Goal: Information Seeking & Learning: Learn about a topic

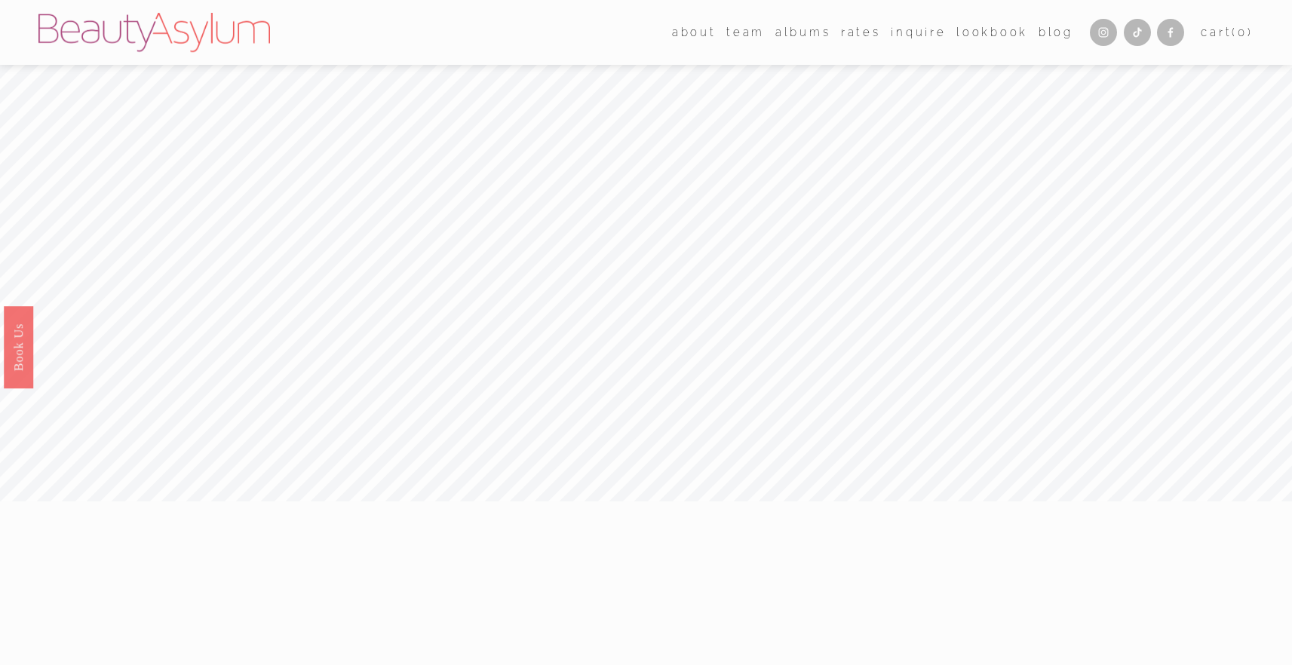
click at [0, 0] on link "[GEOGRAPHIC_DATA]" at bounding box center [0, 0] width 0 height 0
click at [852, 29] on link "Rates" at bounding box center [861, 32] width 40 height 23
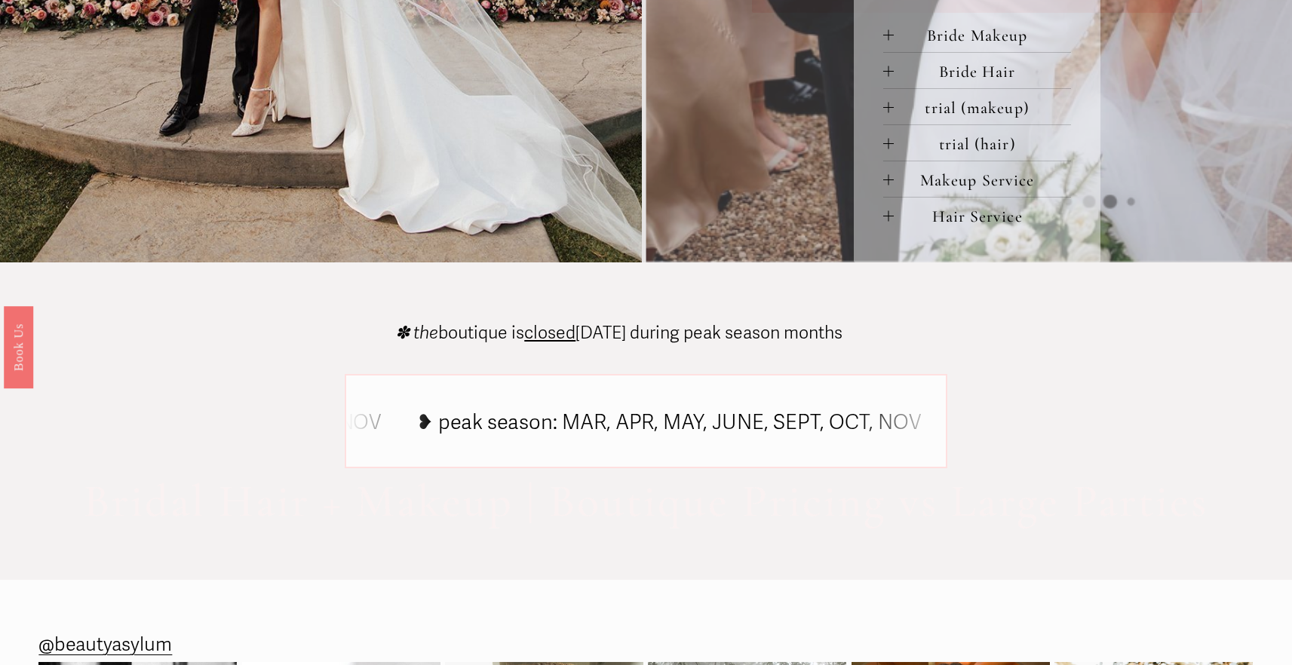
scroll to position [627, 0]
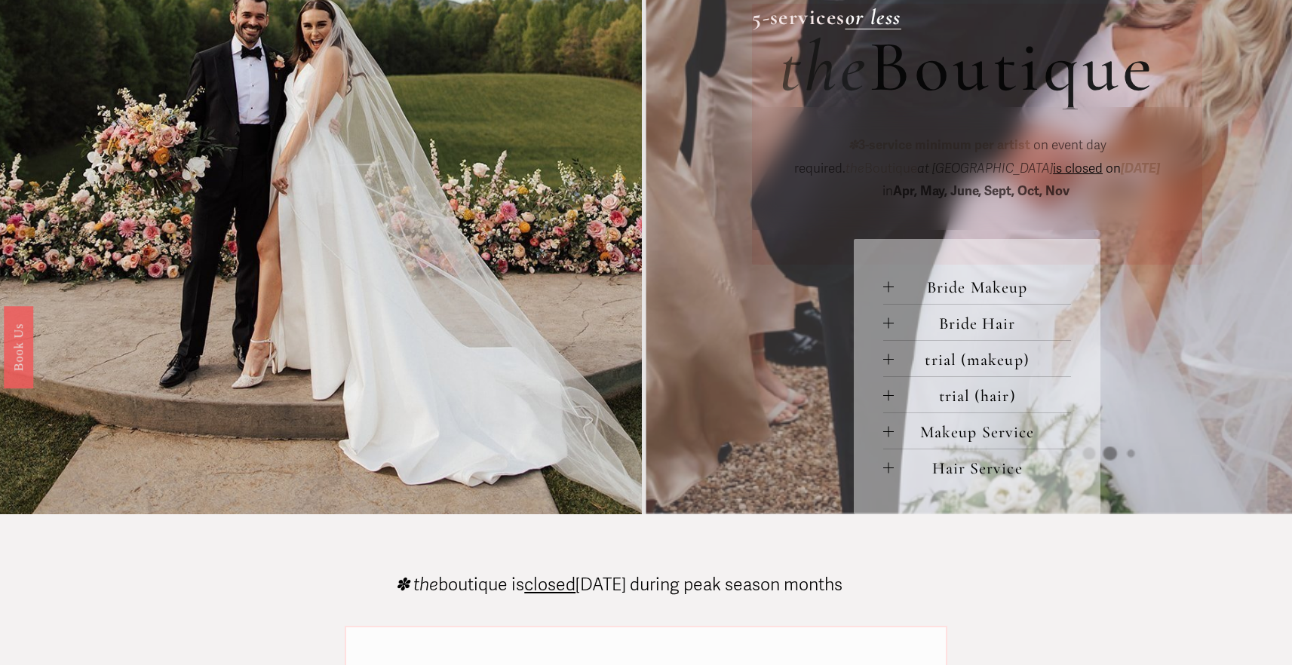
click at [931, 292] on span "Bride Makeup" at bounding box center [982, 288] width 177 height 20
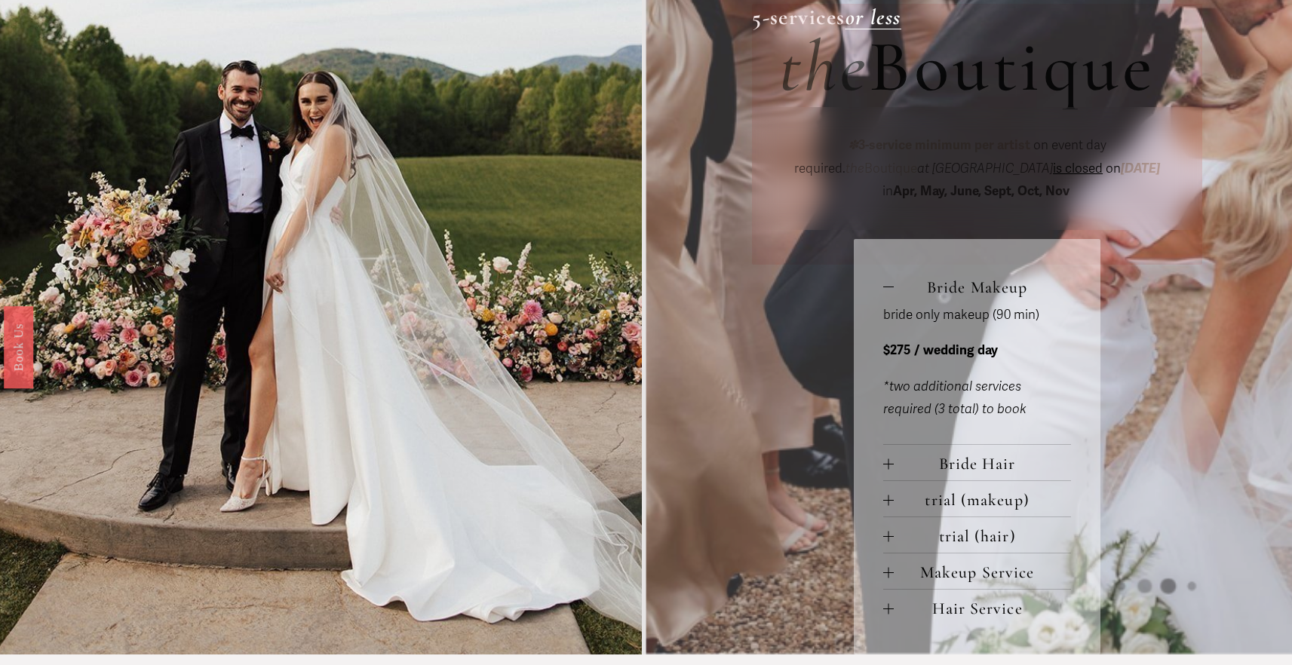
click at [978, 471] on span "Bride Hair" at bounding box center [982, 464] width 177 height 20
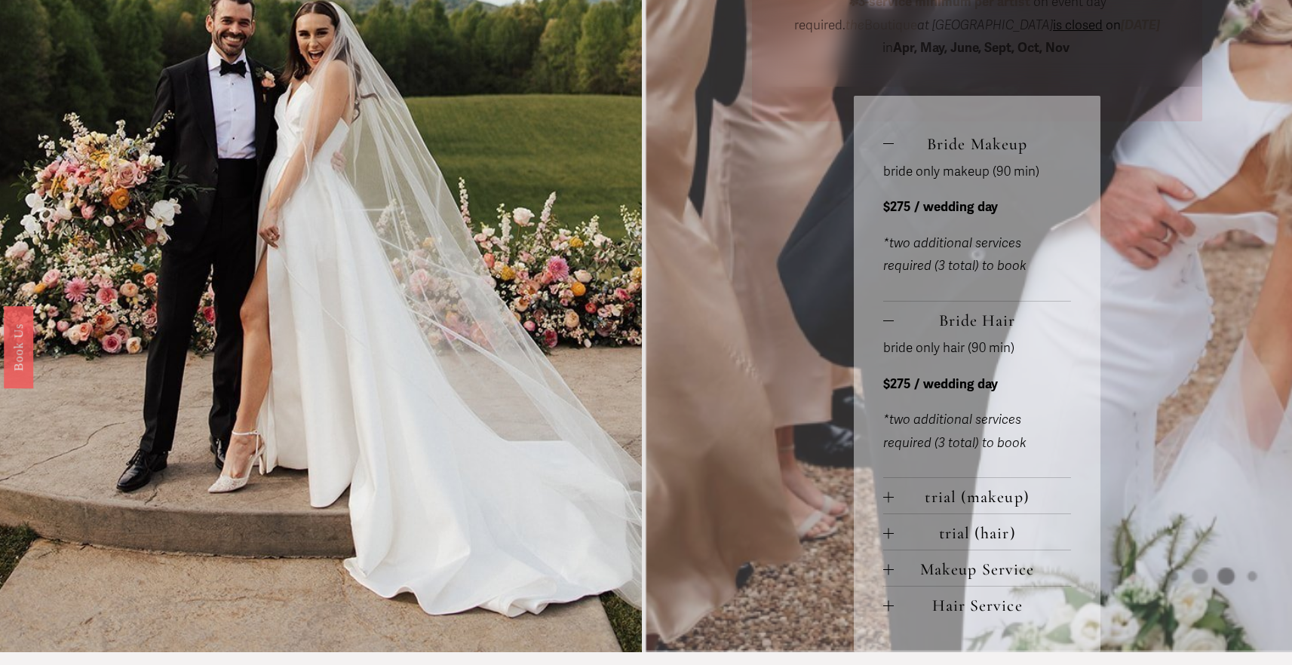
scroll to position [847, 0]
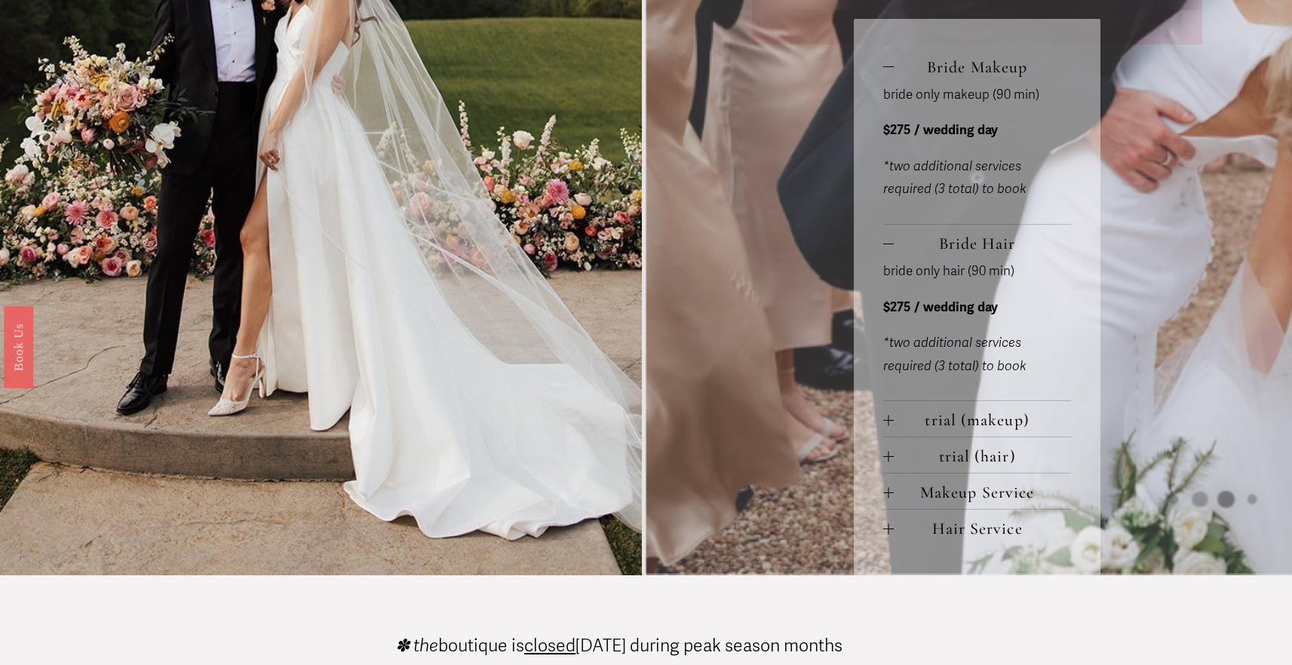
click at [971, 430] on span "trial (makeup)" at bounding box center [982, 420] width 177 height 20
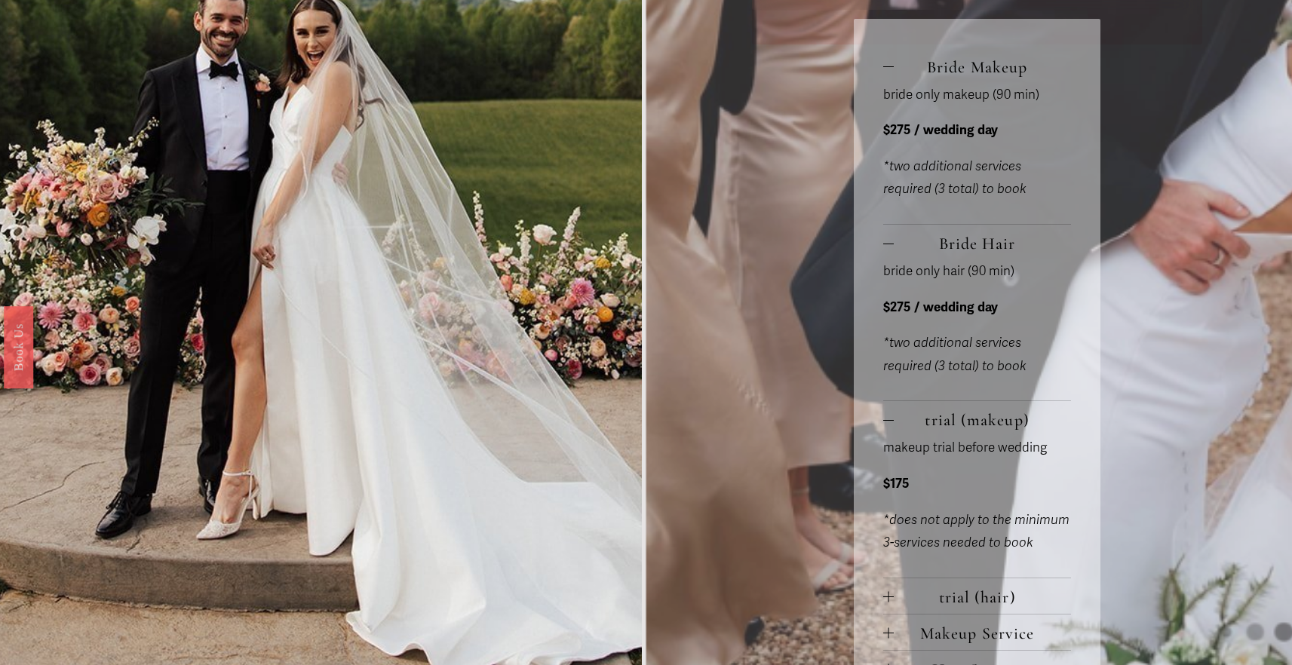
scroll to position [884, 0]
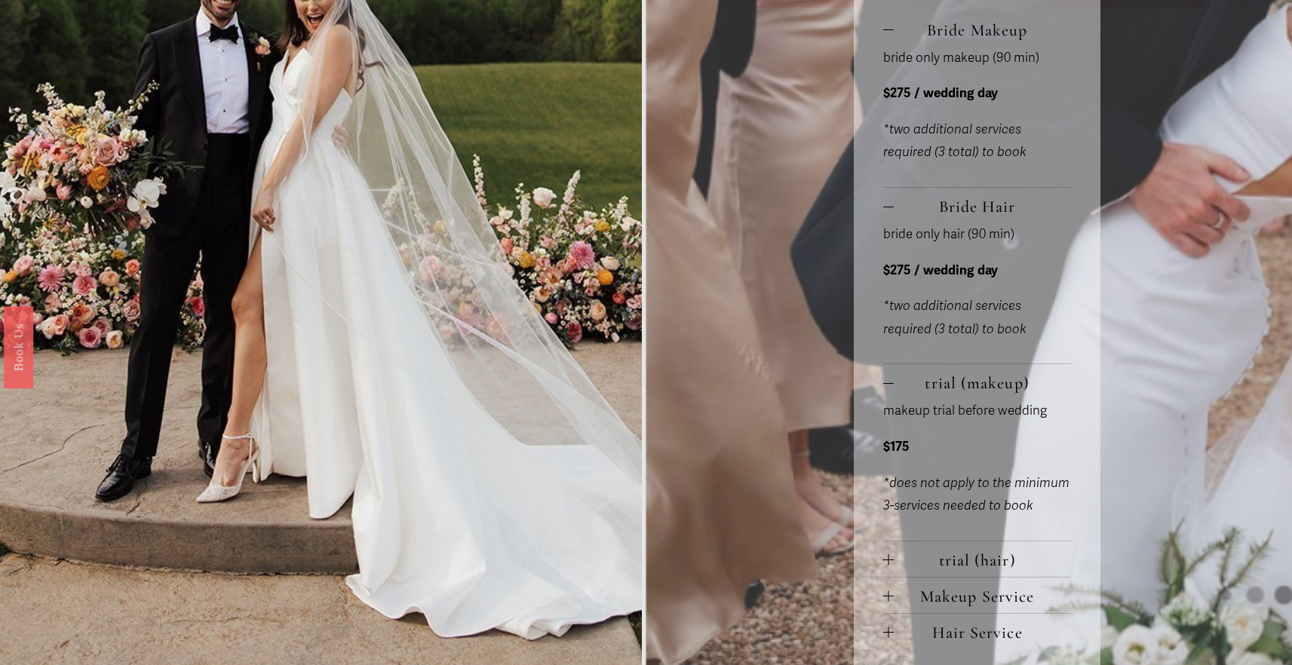
drag, startPoint x: 981, startPoint y: 565, endPoint x: 985, endPoint y: 526, distance: 38.7
click at [981, 565] on span "trial (hair)" at bounding box center [982, 561] width 177 height 20
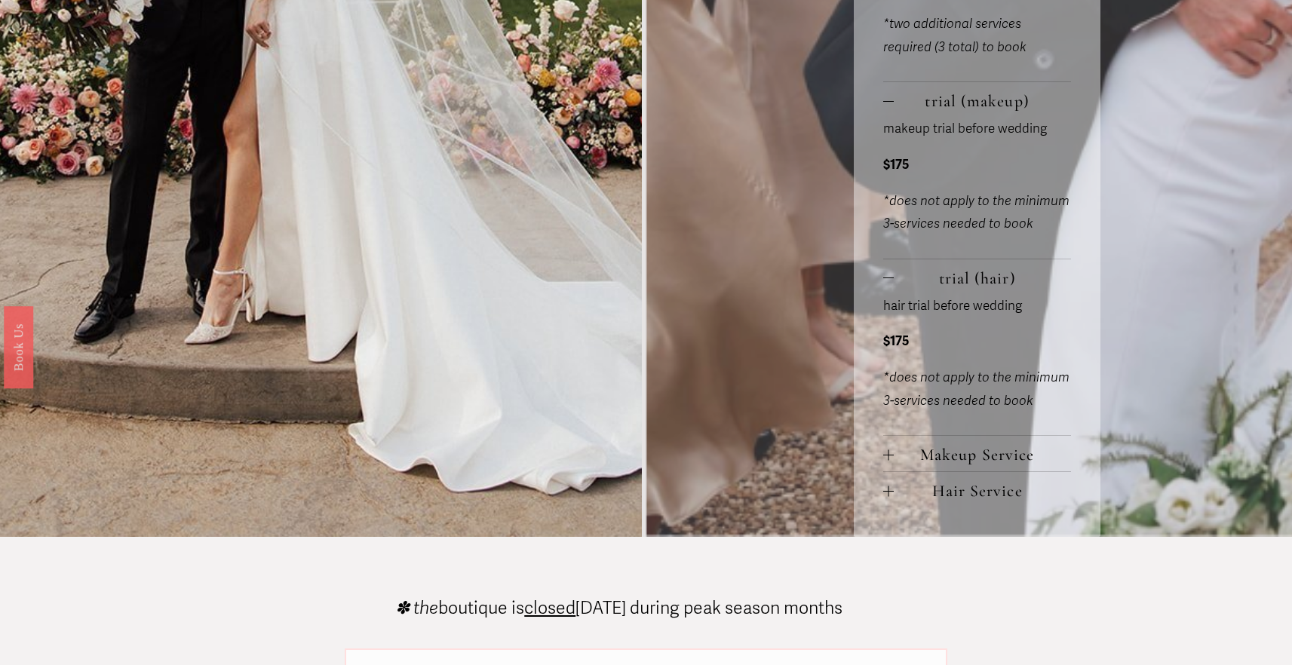
scroll to position [1244, 0]
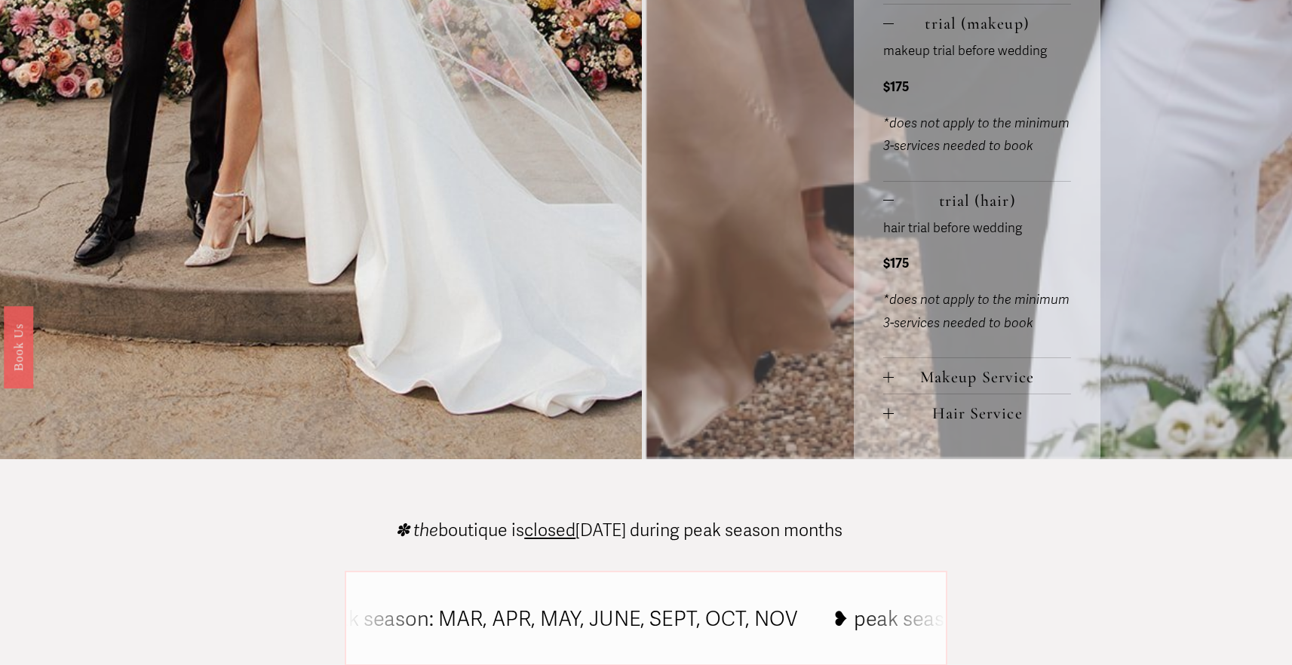
click at [969, 381] on span "Makeup Service" at bounding box center [982, 377] width 177 height 20
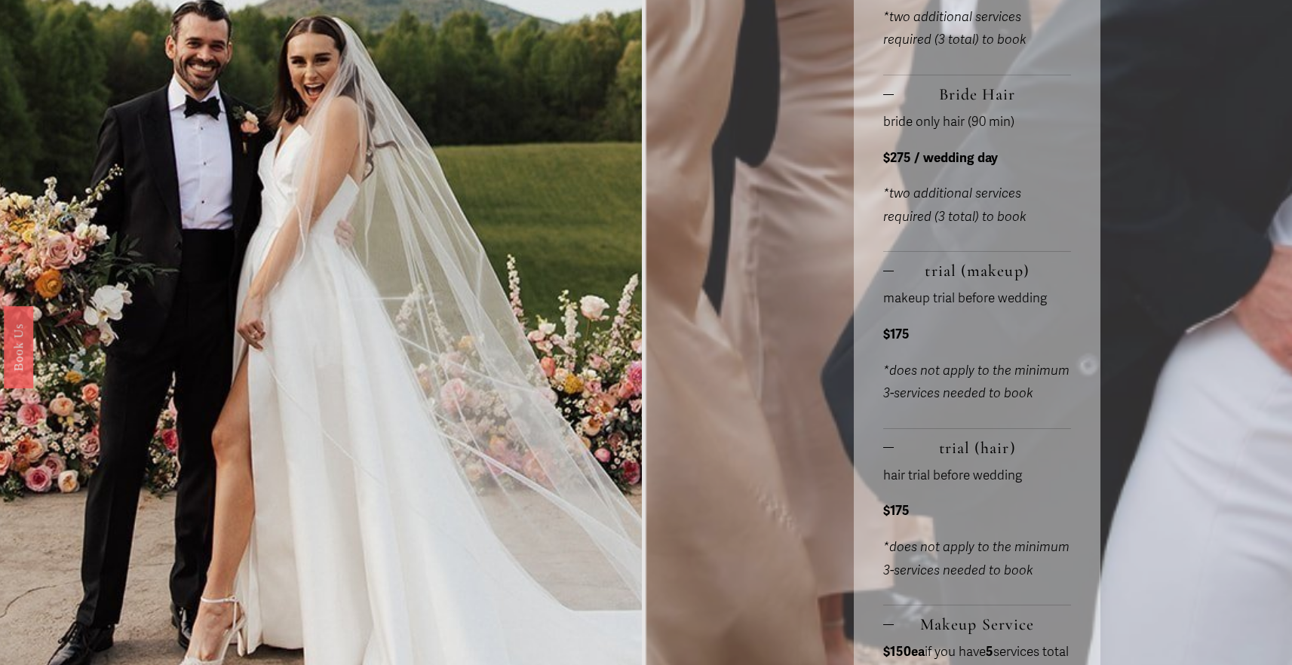
scroll to position [809, 0]
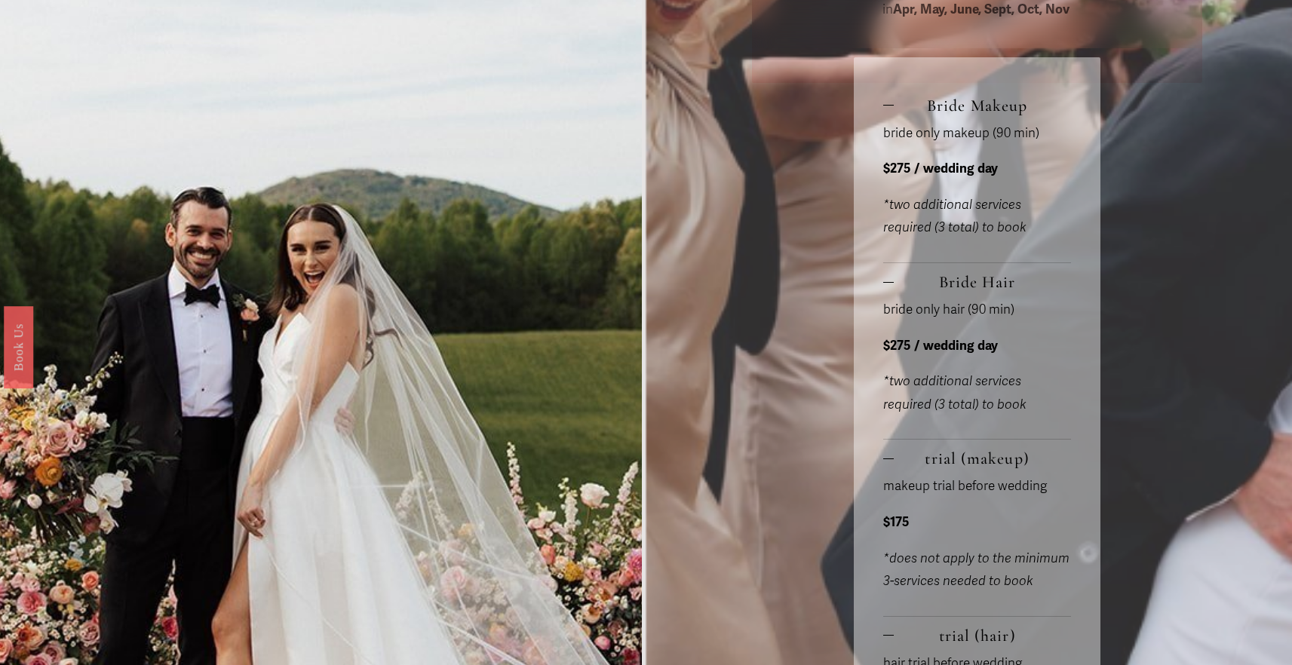
click at [962, 107] on span "Bride Makeup" at bounding box center [982, 106] width 177 height 20
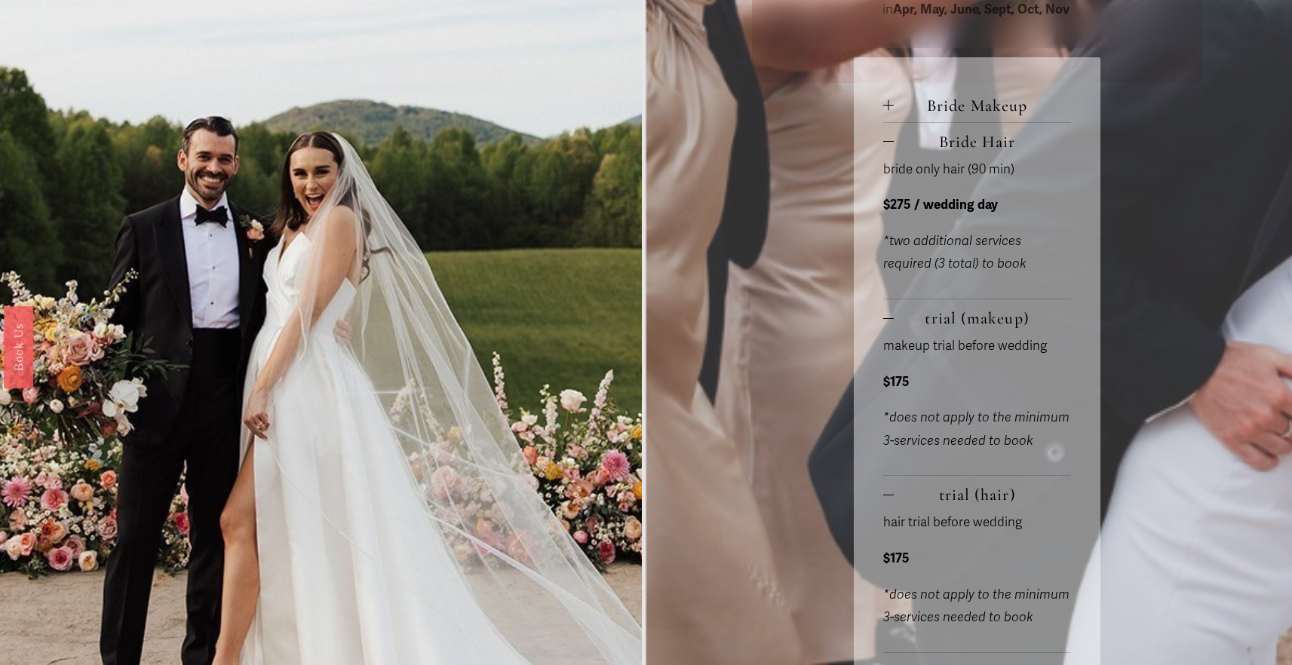
click at [948, 142] on span "Bride Hair" at bounding box center [982, 142] width 177 height 20
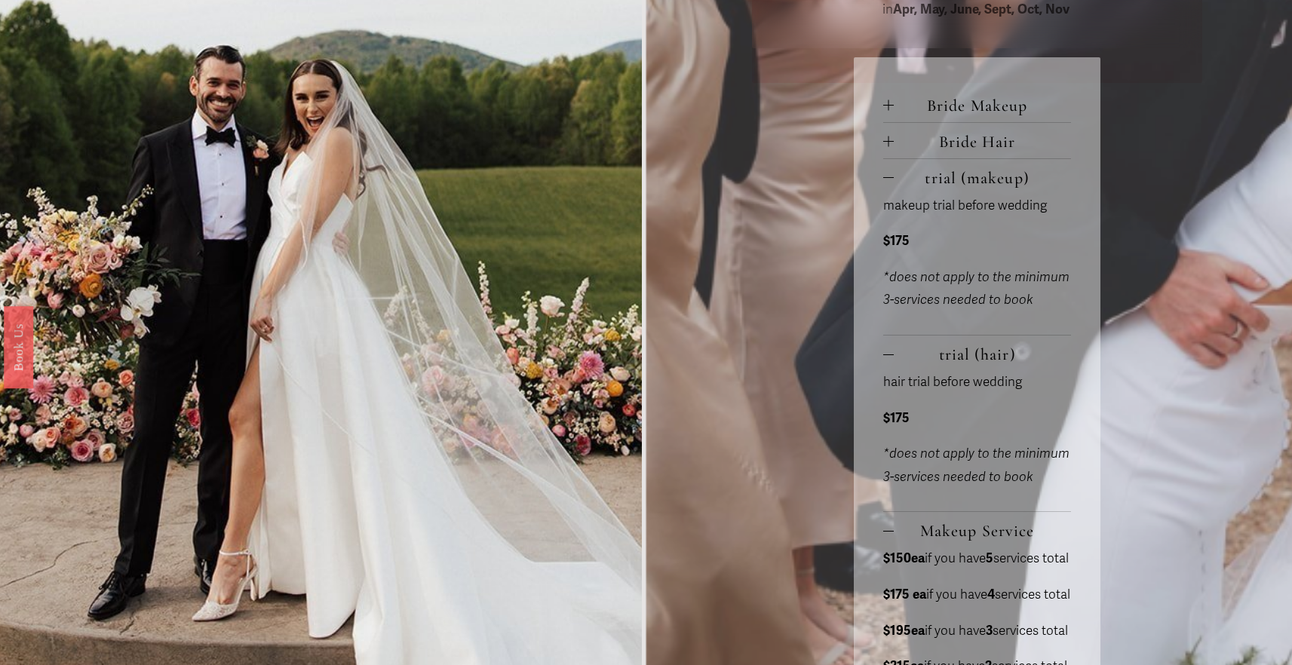
click at [951, 179] on span "trial (makeup)" at bounding box center [982, 178] width 177 height 20
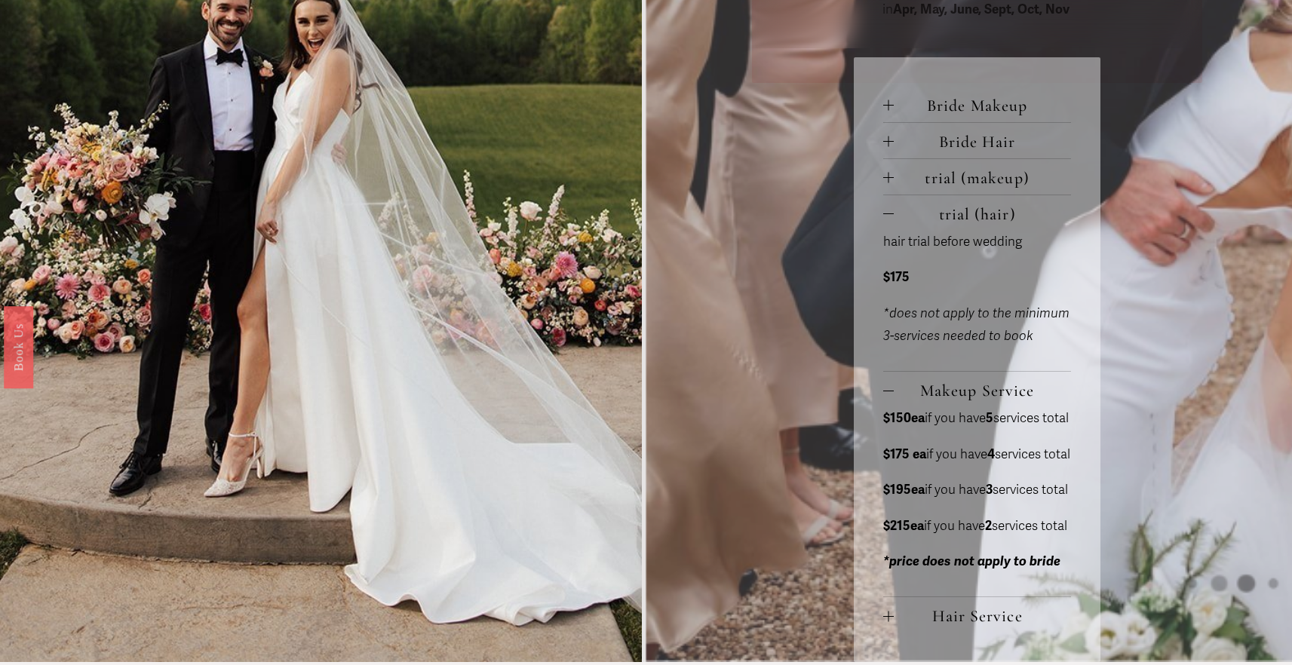
click at [958, 222] on span "trial (hair)" at bounding box center [982, 214] width 177 height 20
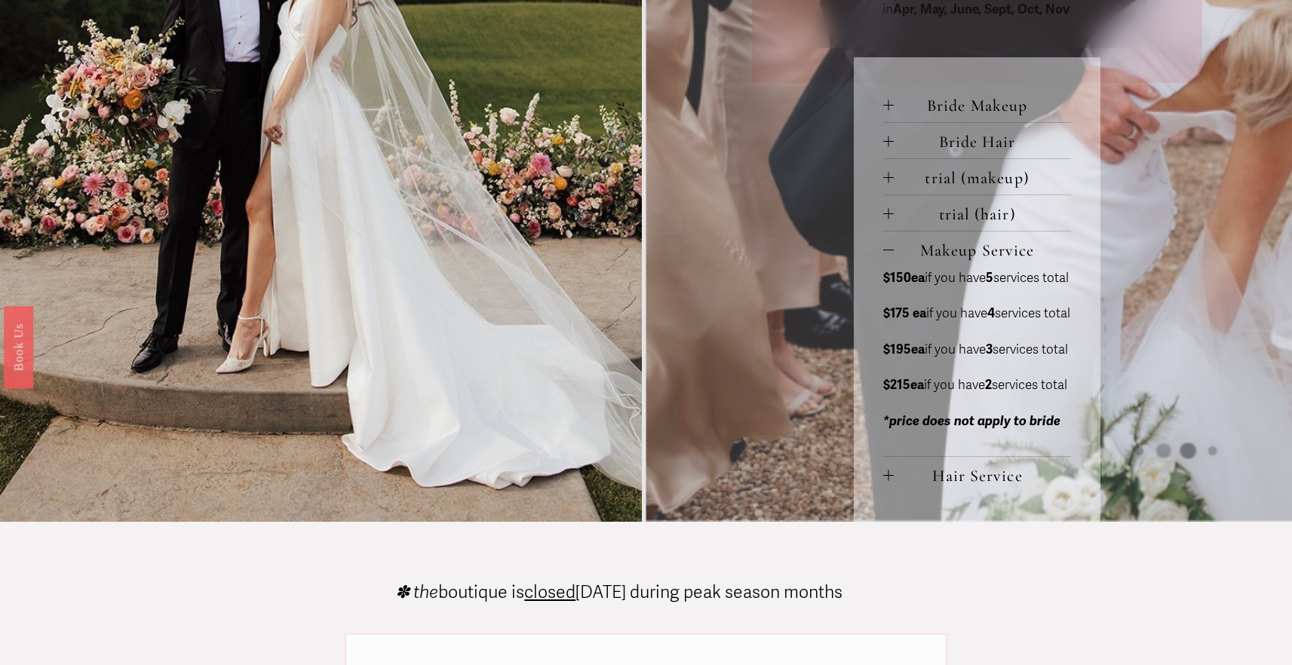
click at [962, 256] on span "Makeup Service" at bounding box center [982, 251] width 177 height 20
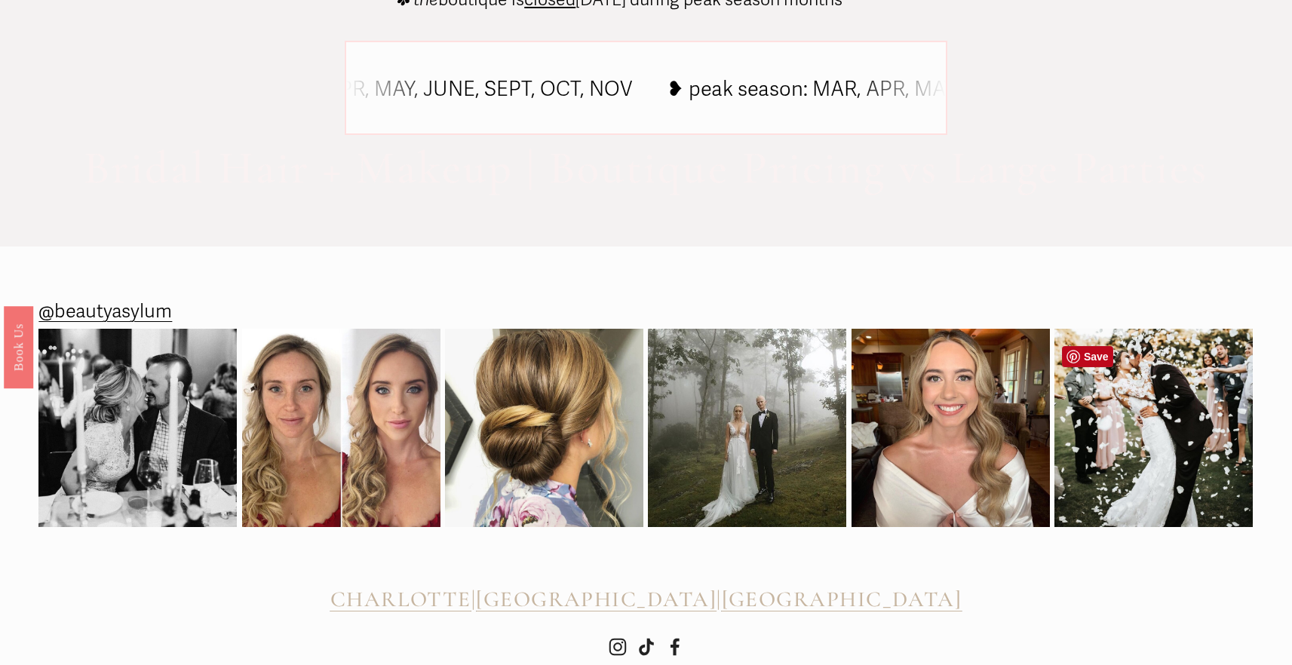
scroll to position [1286, 0]
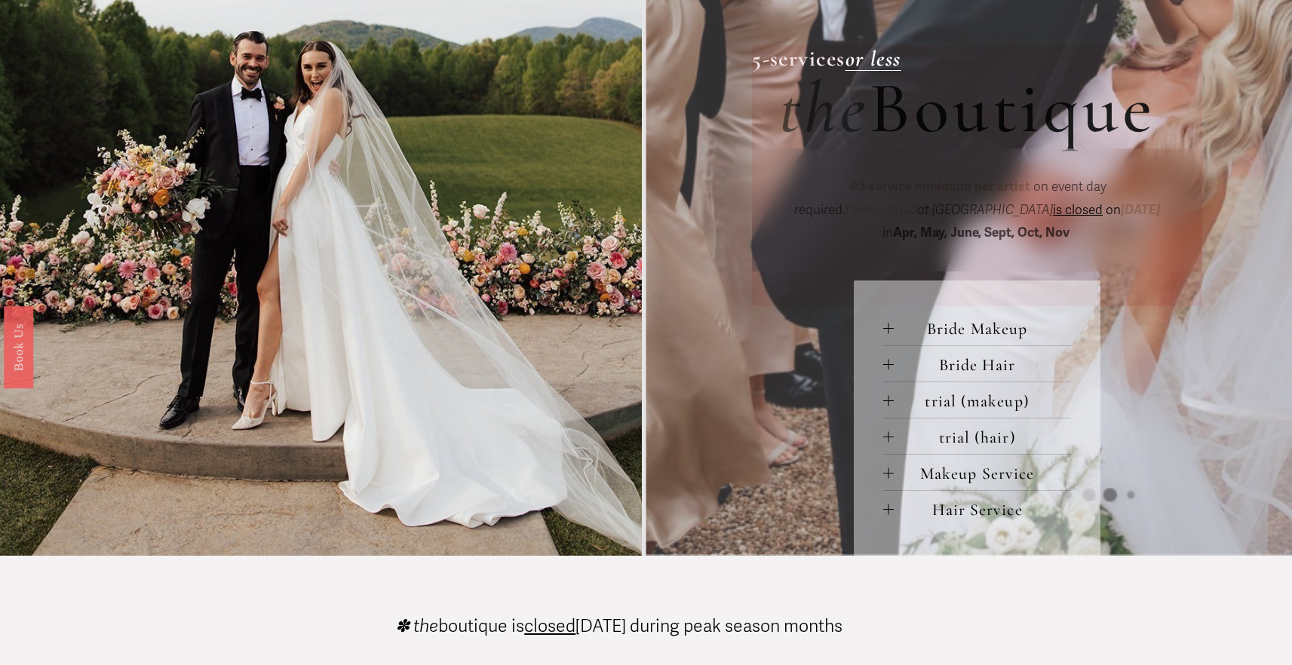
scroll to position [594, 0]
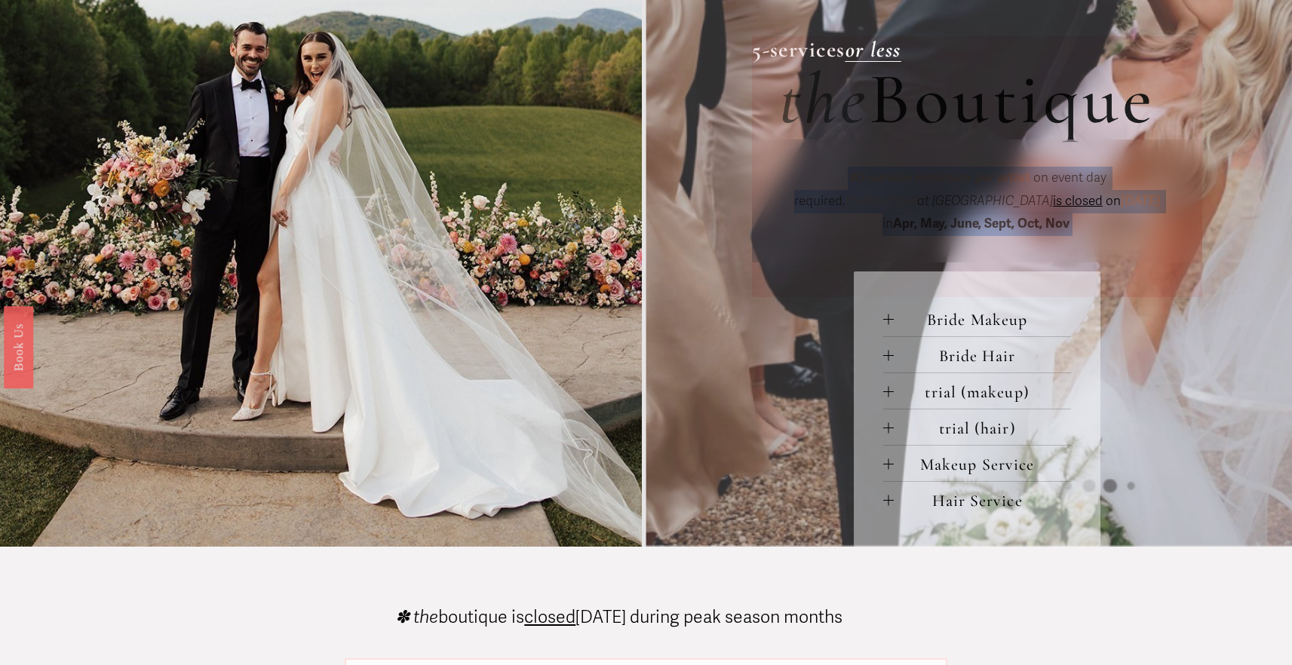
drag, startPoint x: 785, startPoint y: 183, endPoint x: 1183, endPoint y: 240, distance: 401.6
click at [1183, 240] on div "✽ 3-service minimum per artist on event day required. the Boutique at Beauty As…" at bounding box center [977, 201] width 450 height 123
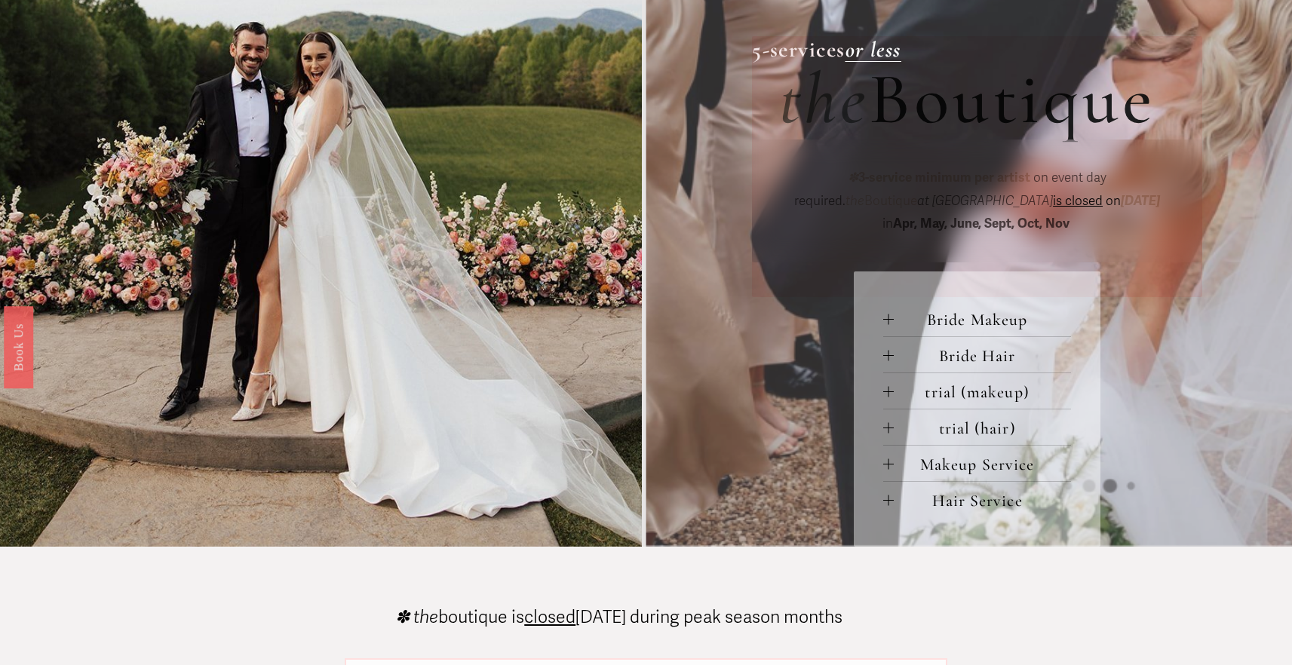
click at [1200, 309] on div "Large Party R ates 6-services or more group pricing for VIEW PRICING ✽ 3-servic…" at bounding box center [646, 16] width 1292 height 1061
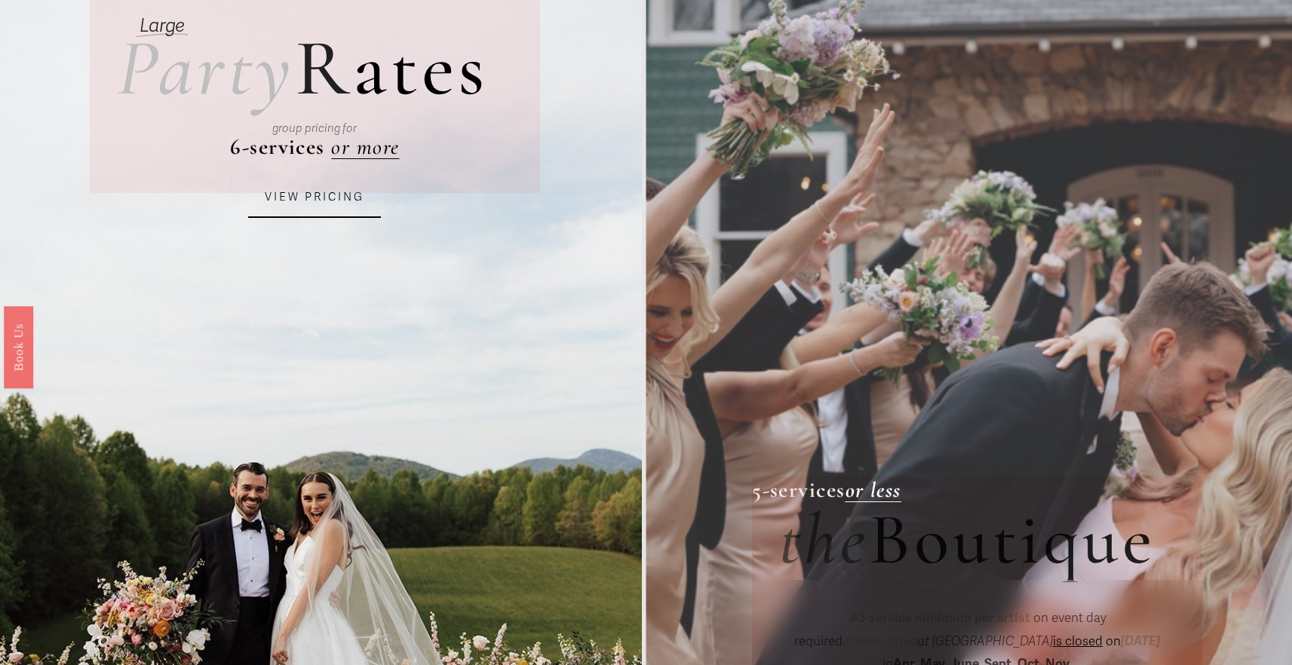
scroll to position [0, 0]
